Goal: Task Accomplishment & Management: Use online tool/utility

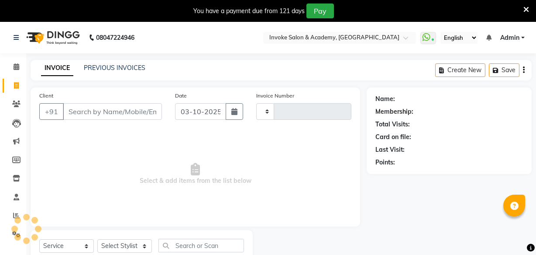
select select "service"
type input "0369"
select select "5499"
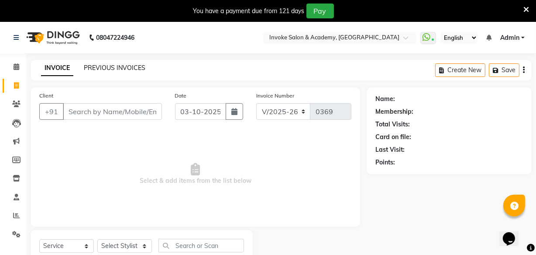
click at [88, 69] on link "PREVIOUS INVOICES" at bounding box center [115, 68] width 62 height 8
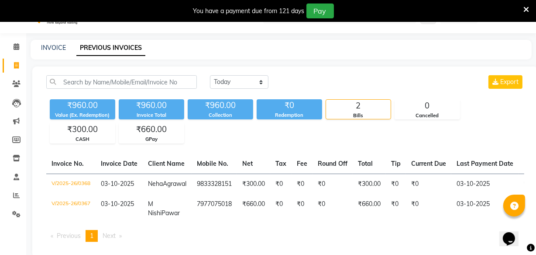
scroll to position [39, 0]
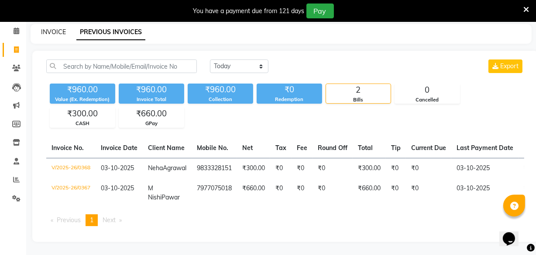
click at [54, 31] on link "INVOICE" at bounding box center [53, 32] width 25 height 8
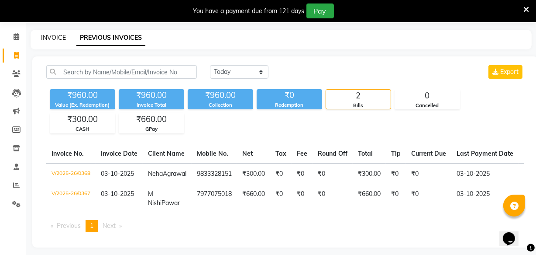
select select "service"
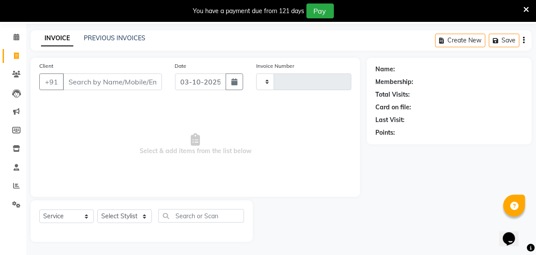
type input "0369"
select select "5499"
click at [24, 35] on li "Calendar" at bounding box center [13, 37] width 26 height 19
click at [9, 38] on span at bounding box center [16, 37] width 15 height 10
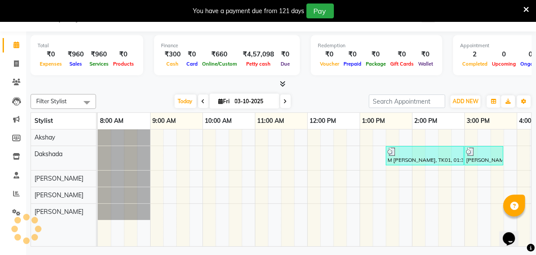
scroll to position [22, 0]
click at [283, 90] on div "Filter Stylist Select All Akshay Dakshada [PERSON_NAME] [PERSON_NAME] [DATE] [D…" at bounding box center [281, 168] width 501 height 156
click at [283, 86] on icon at bounding box center [283, 83] width 6 height 7
